Goal: Task Accomplishment & Management: Use online tool/utility

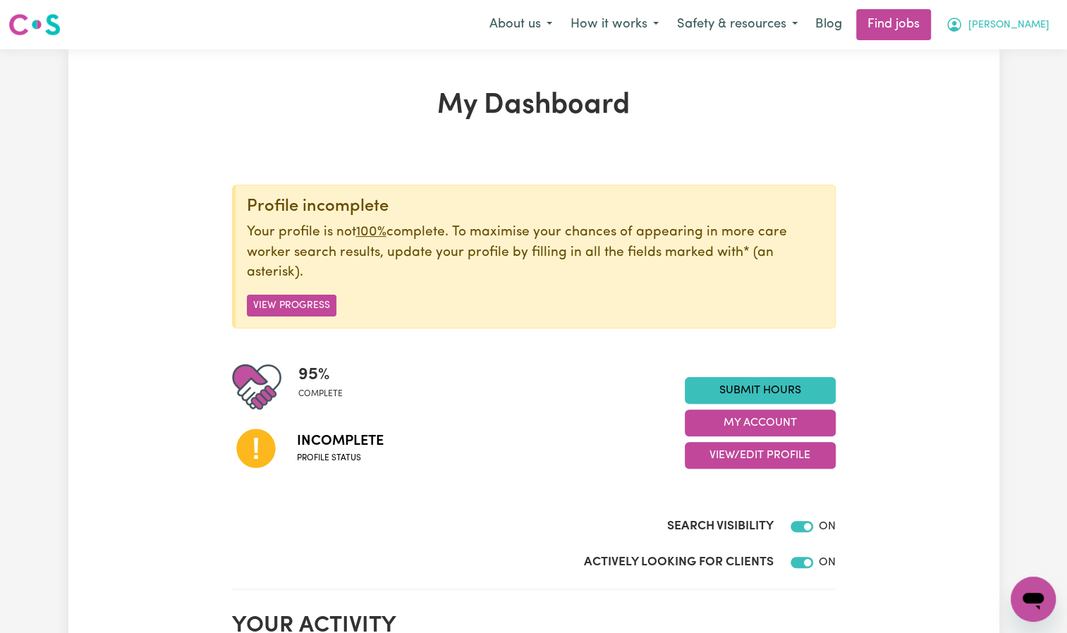
click at [1021, 27] on span "[PERSON_NAME]" at bounding box center [1008, 26] width 81 height 16
click at [986, 110] on link "Logout" at bounding box center [1001, 108] width 111 height 27
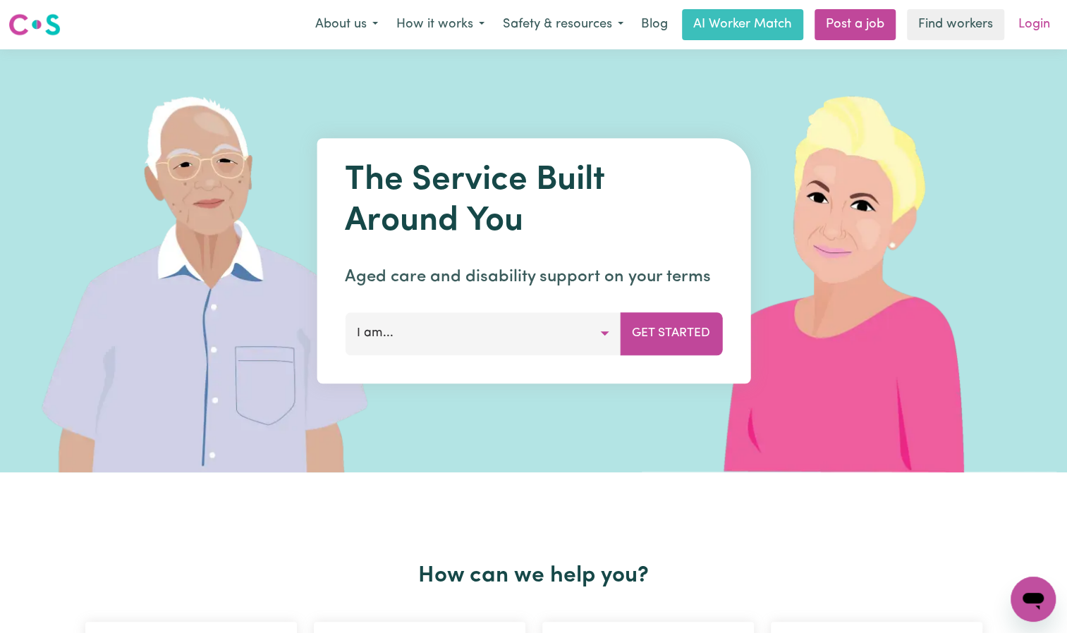
click at [1046, 23] on link "Login" at bounding box center [1034, 24] width 49 height 31
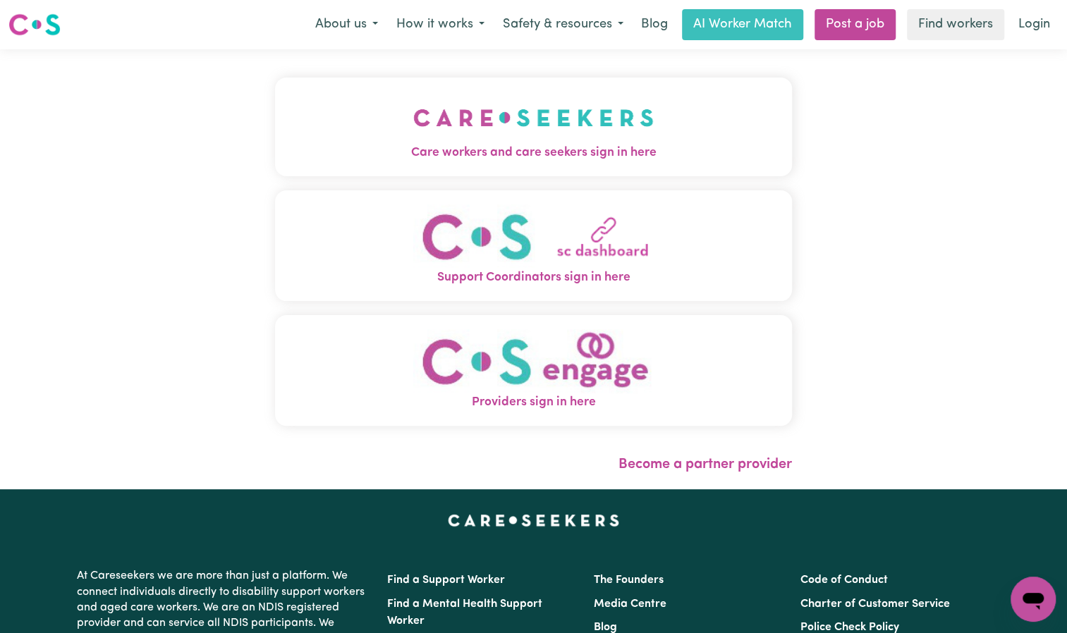
click at [568, 122] on img "Care workers and care seekers sign in here" at bounding box center [533, 118] width 241 height 52
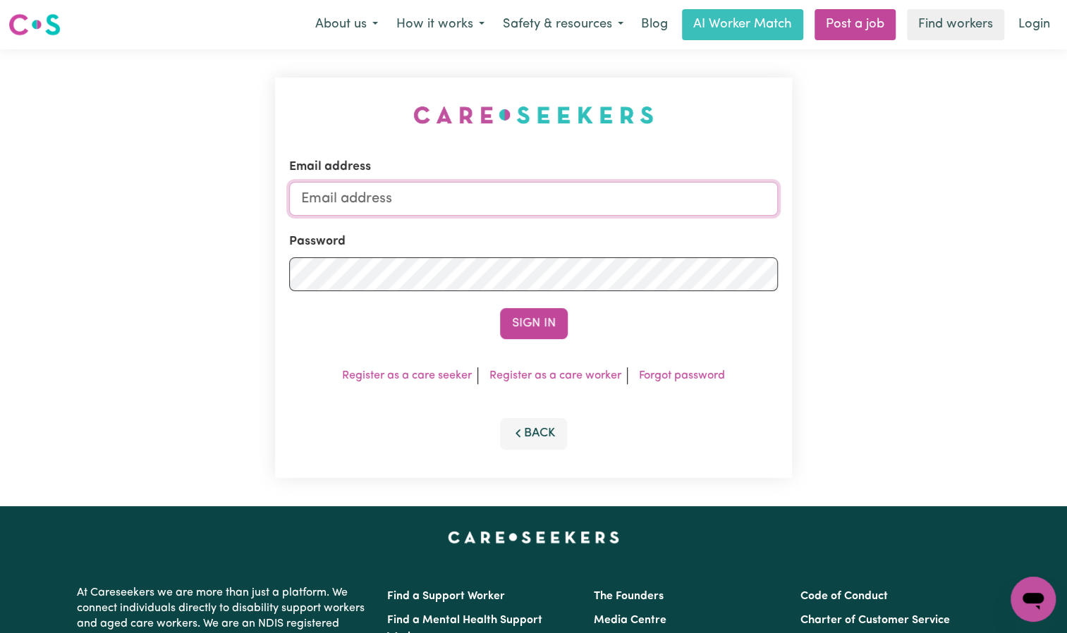
type input "[EMAIL_ADDRESS][DOMAIN_NAME]"
click at [539, 315] on button "Sign In" at bounding box center [534, 323] width 68 height 31
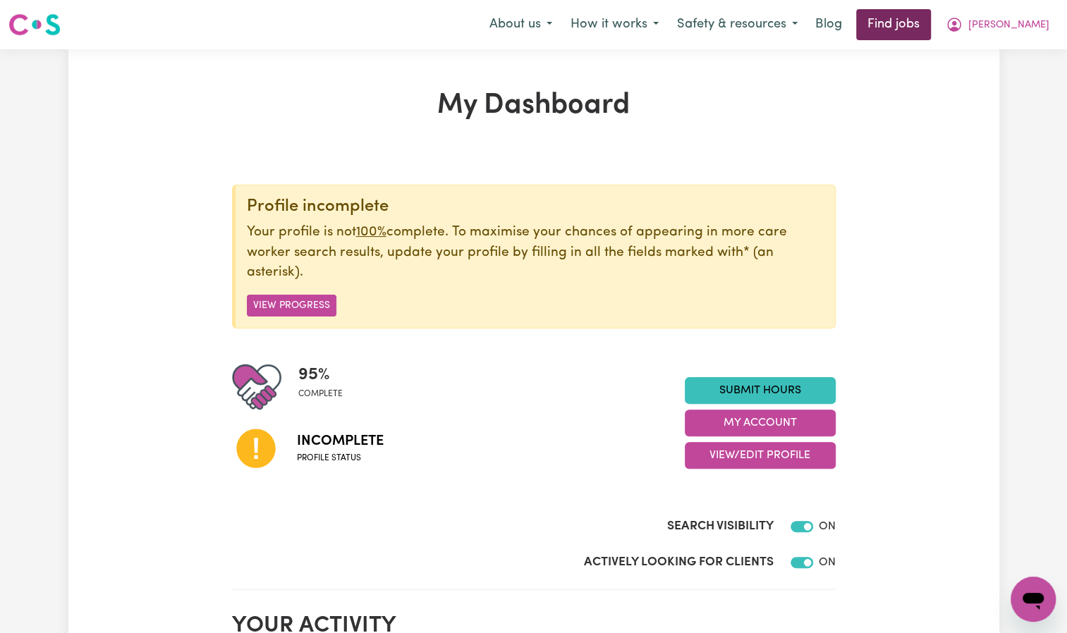
click at [931, 33] on link "Find jobs" at bounding box center [893, 24] width 75 height 31
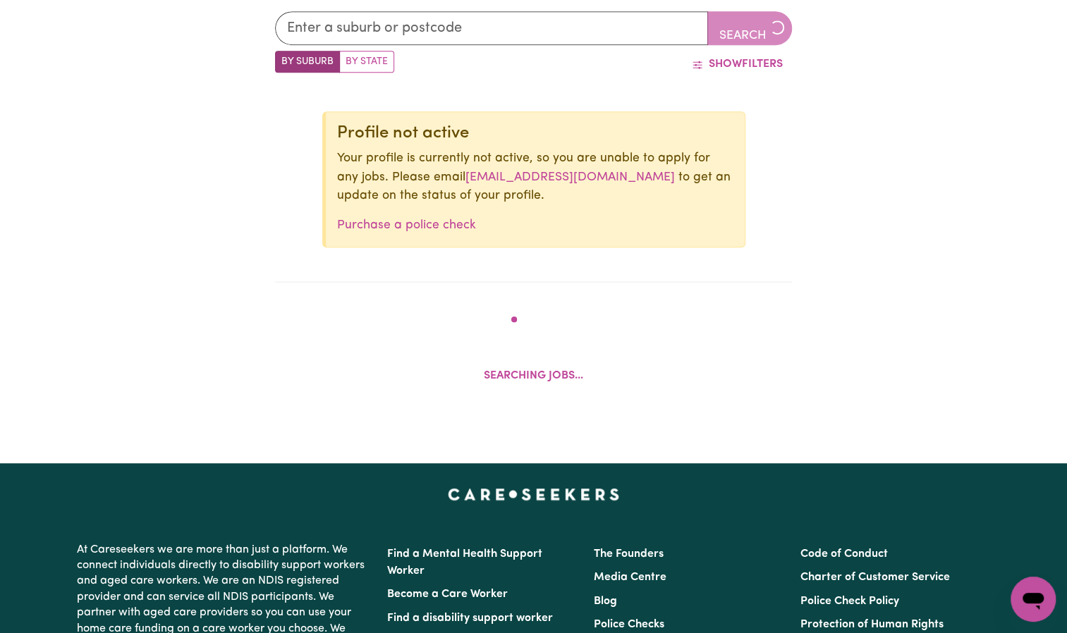
scroll to position [573, 0]
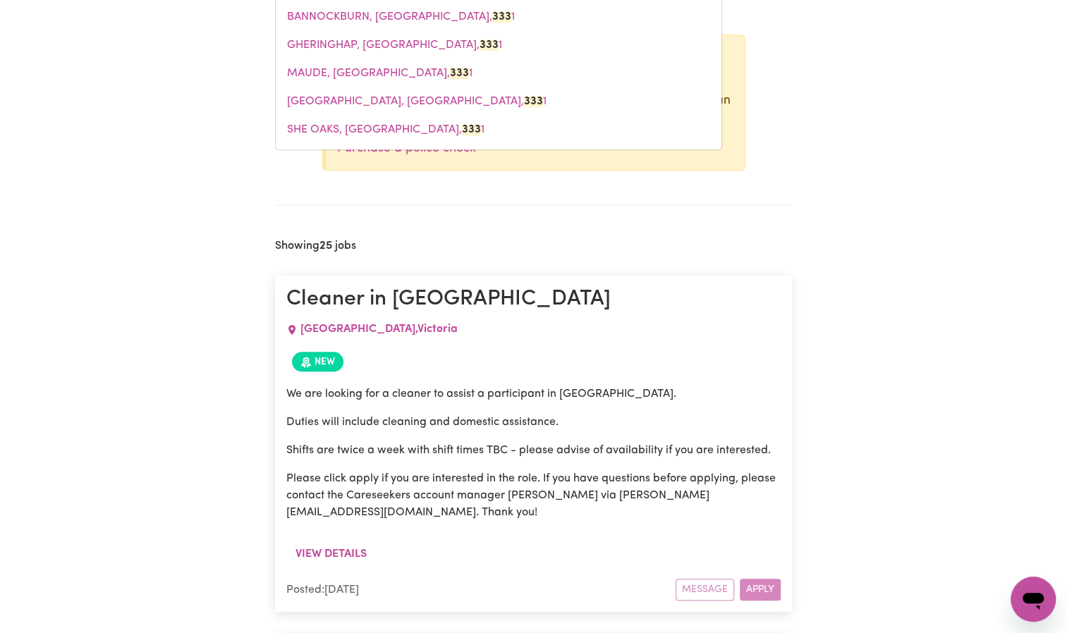
type input "3338"
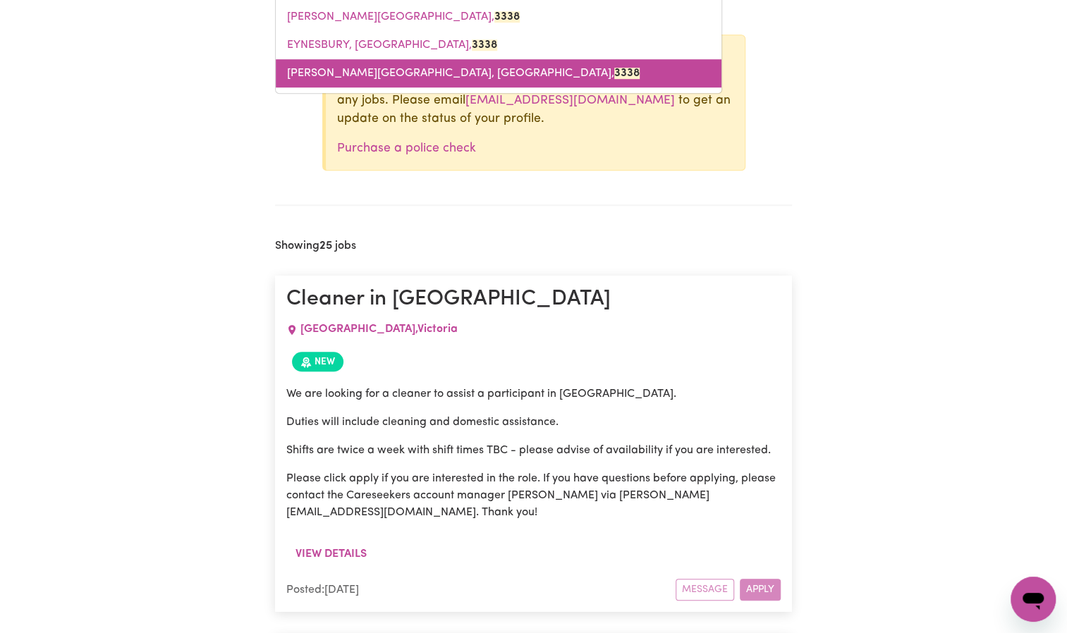
click at [381, 79] on span "[PERSON_NAME][GEOGRAPHIC_DATA]" at bounding box center [463, 73] width 353 height 11
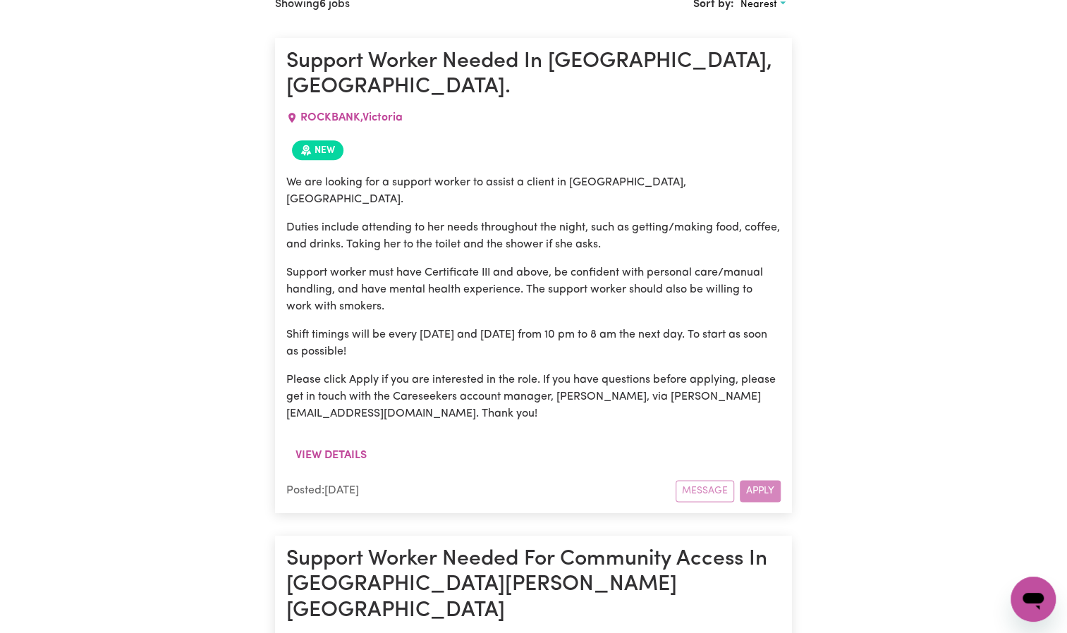
scroll to position [831, 0]
